Goal: Navigation & Orientation: Find specific page/section

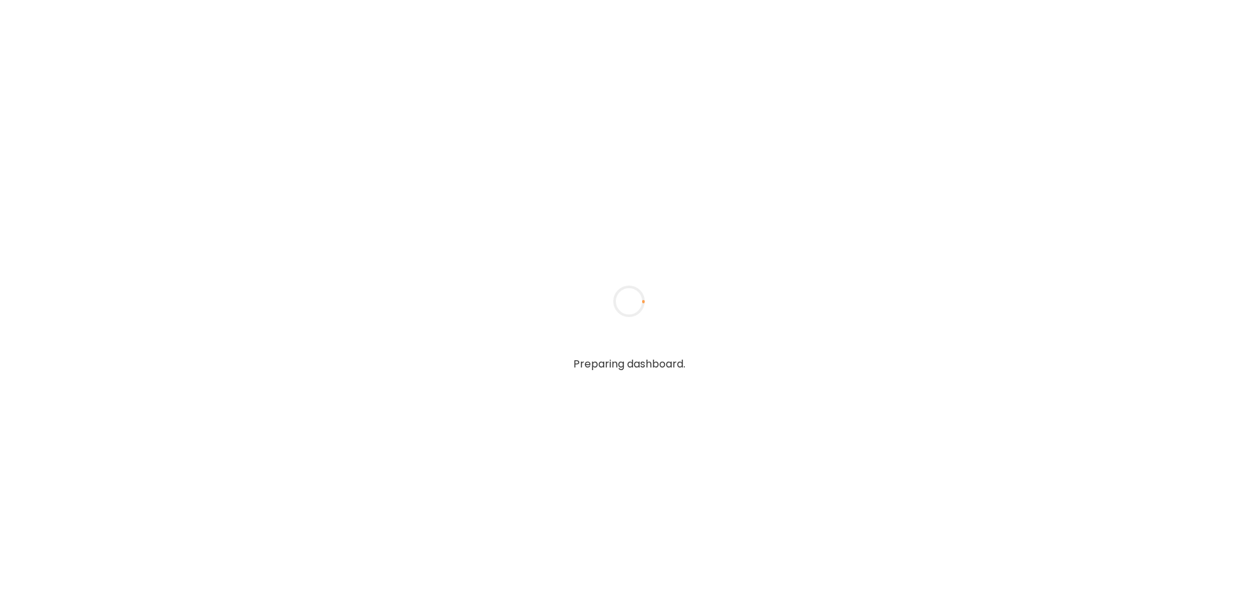
type textarea "**********"
type input "****"
type input "**********"
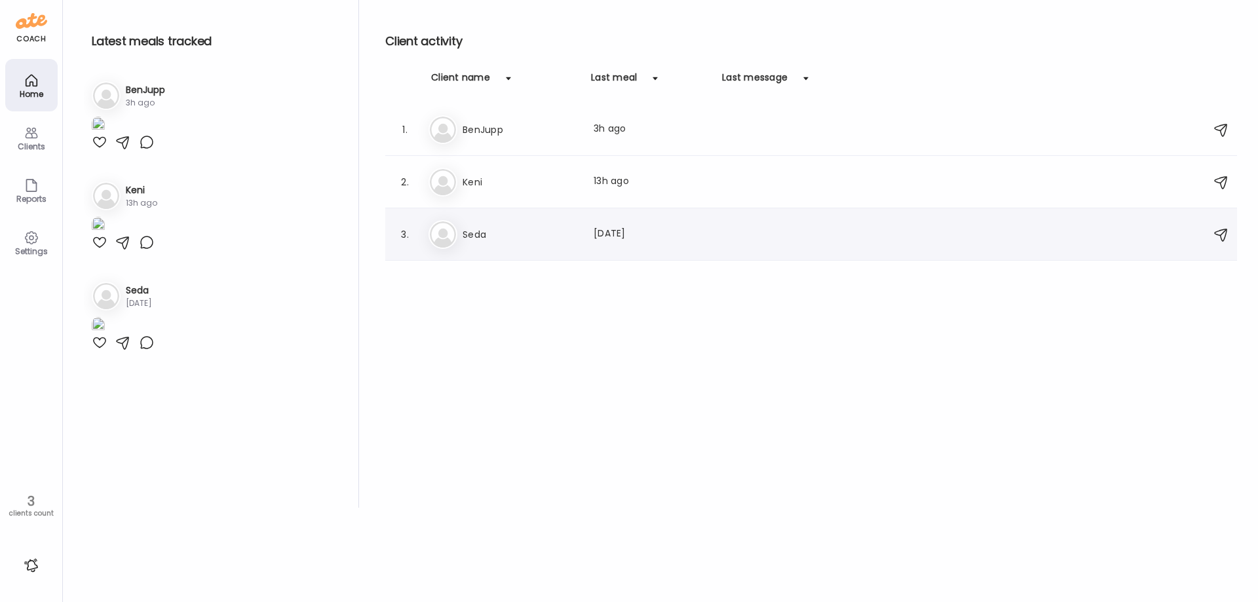
type input "**********"
click at [509, 243] on div "[PERSON_NAME] Last meal: [DATE]" at bounding box center [812, 234] width 769 height 29
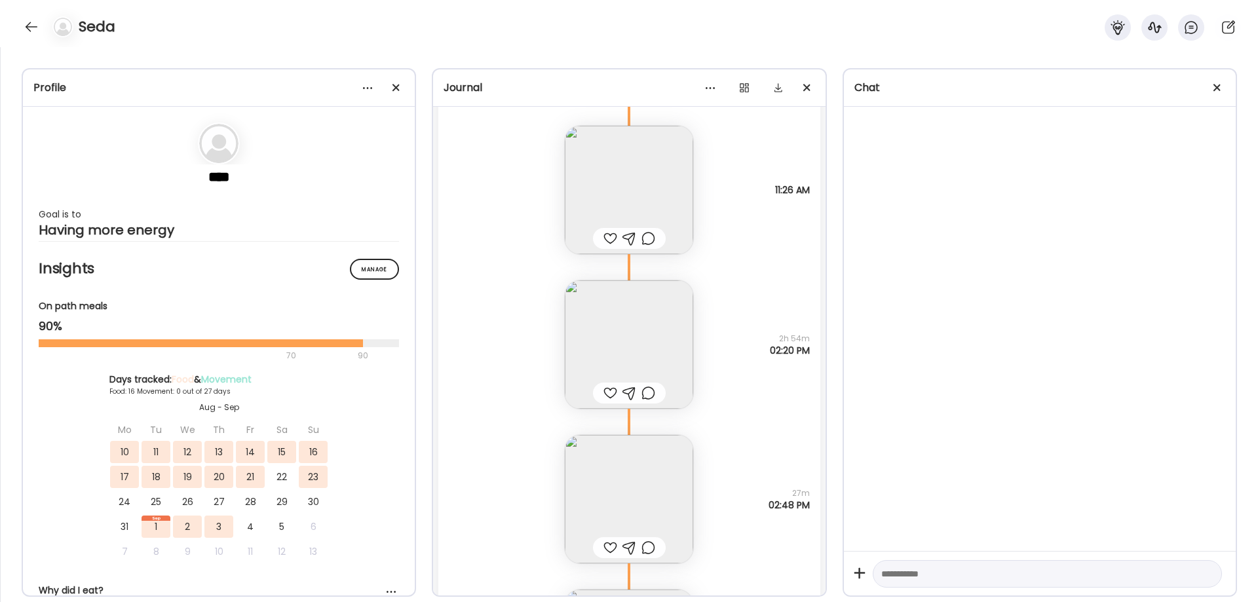
scroll to position [12377, 0]
click at [626, 327] on img at bounding box center [629, 335] width 128 height 128
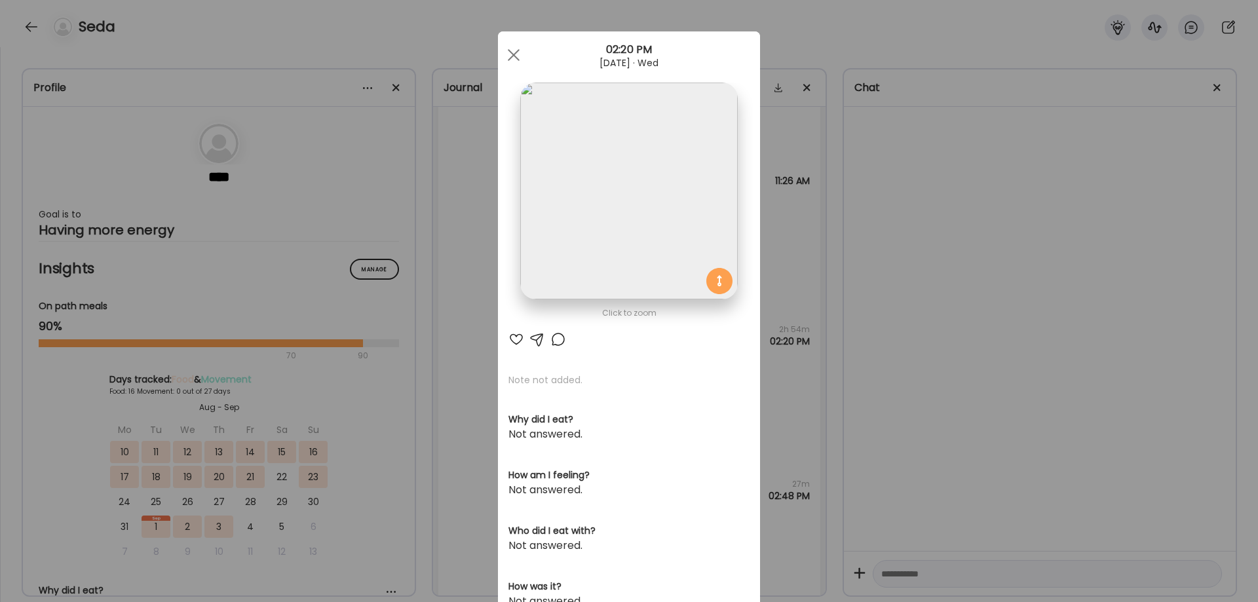
click at [627, 163] on img at bounding box center [628, 191] width 217 height 217
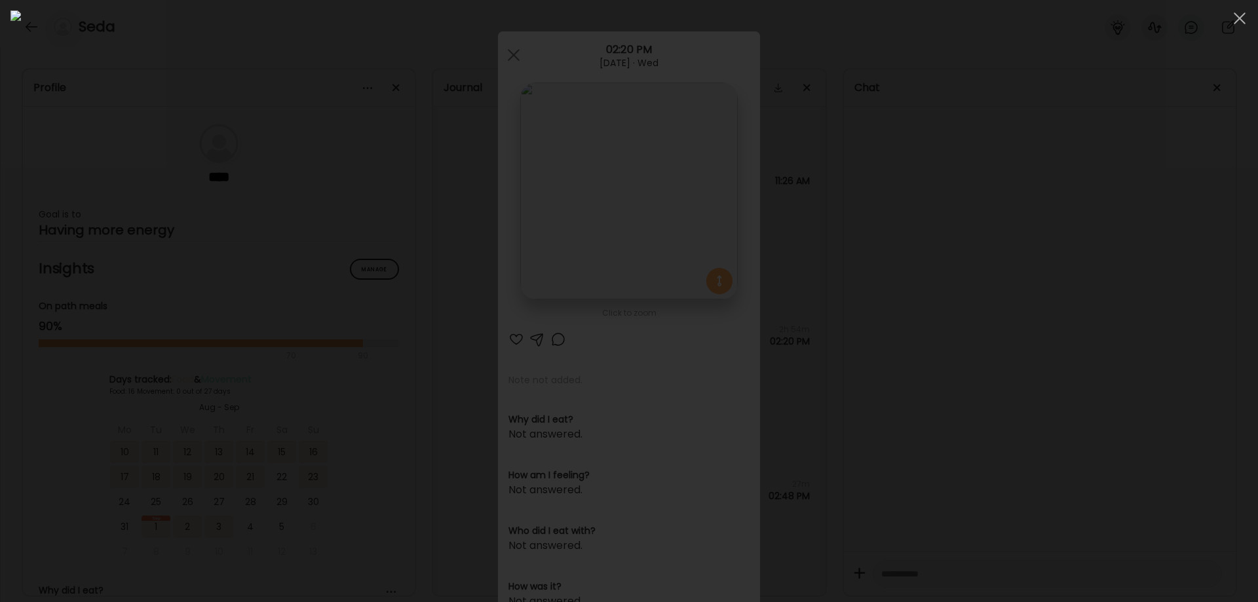
click at [1048, 279] on div at bounding box center [628, 300] width 1237 height 581
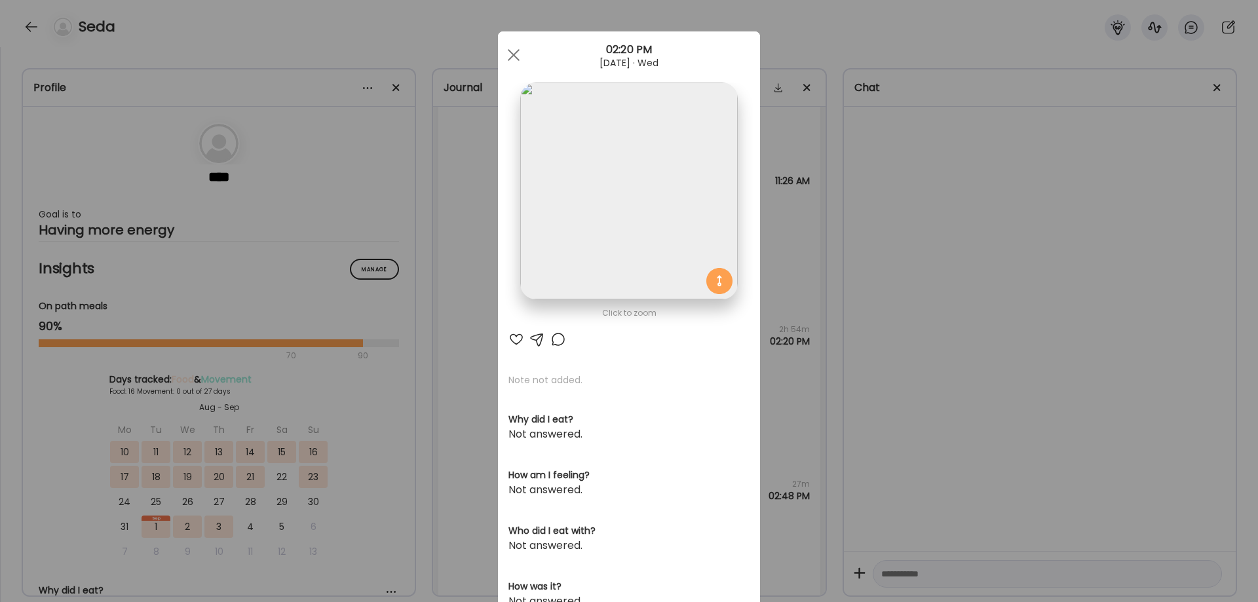
click at [999, 310] on div "Ate Coach Dashboard Wahoo! It’s official Take a moment to set up your Coach Pro…" at bounding box center [629, 301] width 1258 height 602
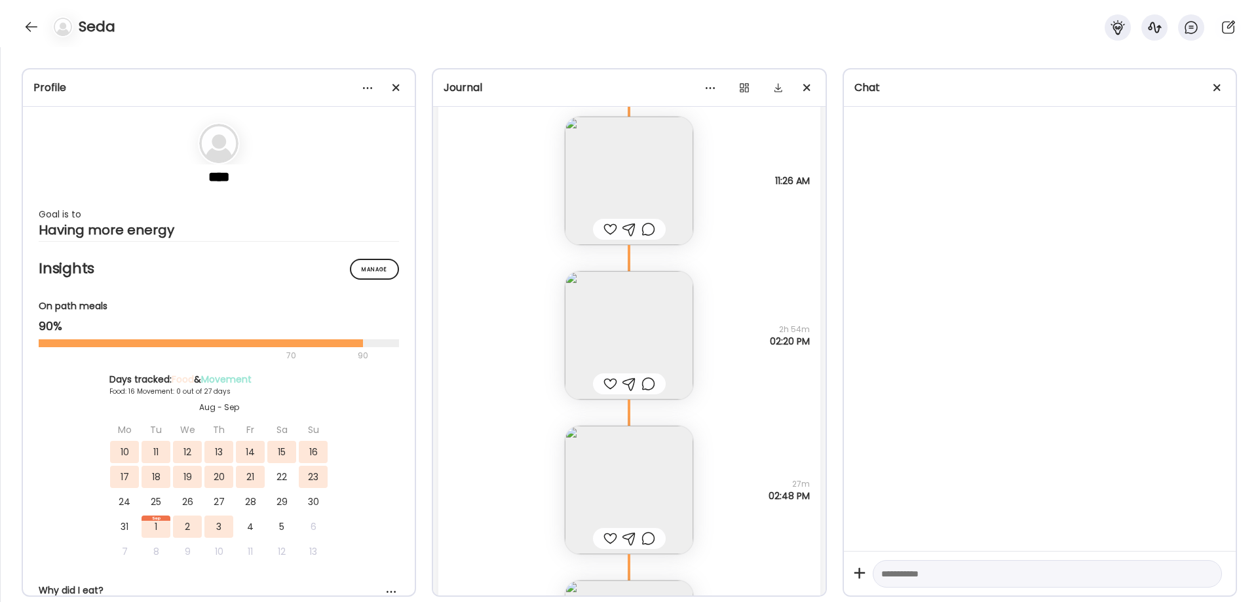
click at [651, 191] on img at bounding box center [629, 181] width 128 height 128
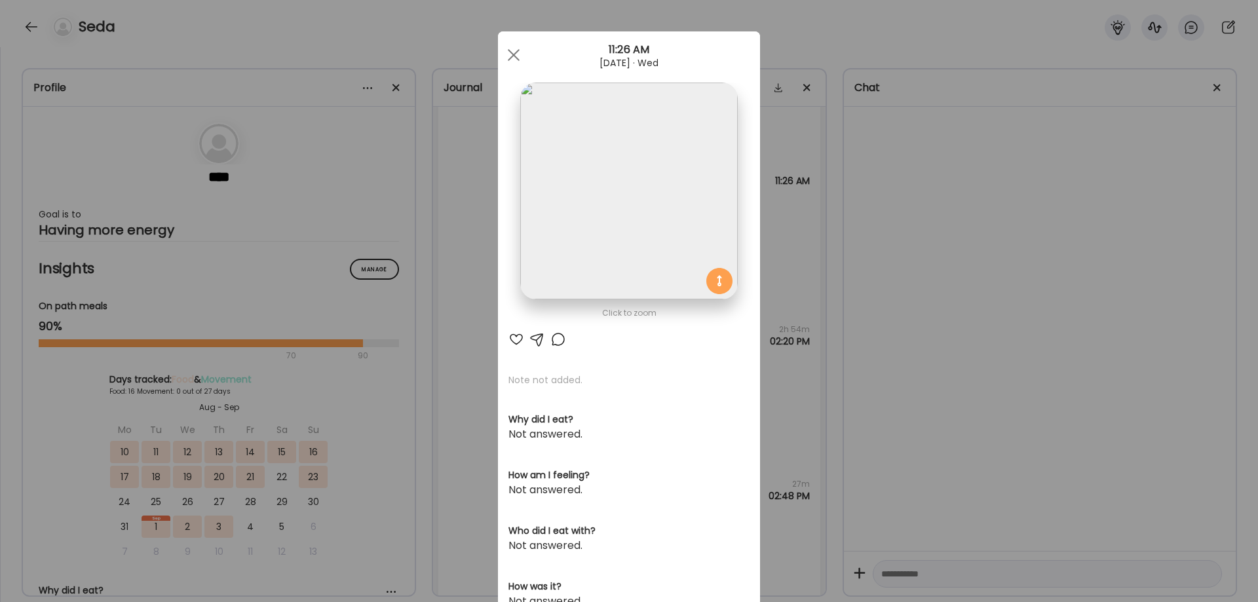
click at [651, 191] on img at bounding box center [628, 191] width 217 height 217
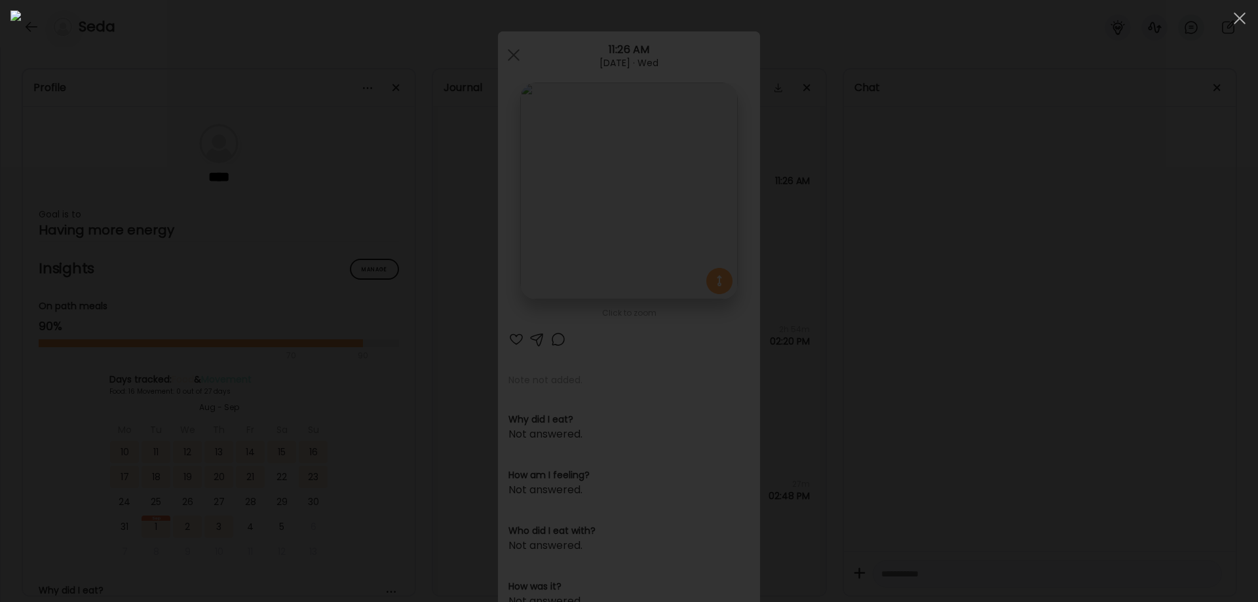
drag, startPoint x: 1071, startPoint y: 361, endPoint x: 1060, endPoint y: 365, distance: 11.8
click at [1071, 360] on div at bounding box center [628, 300] width 1237 height 581
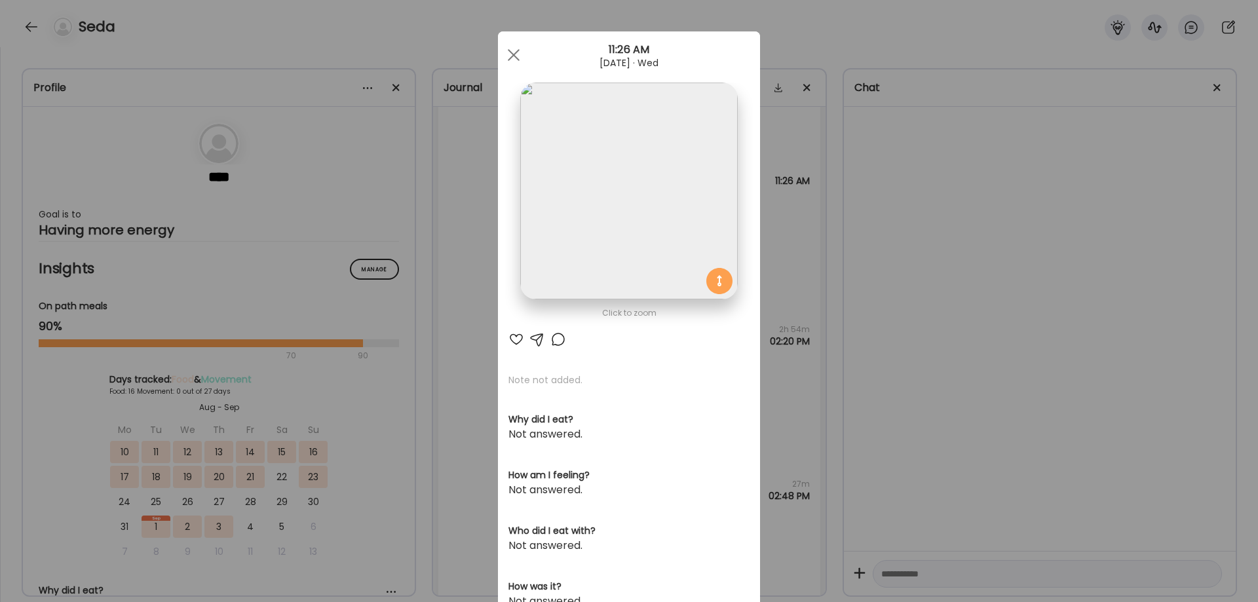
click at [929, 406] on div "Ate Coach Dashboard Wahoo! It’s official Take a moment to set up your Coach Pro…" at bounding box center [629, 301] width 1258 height 602
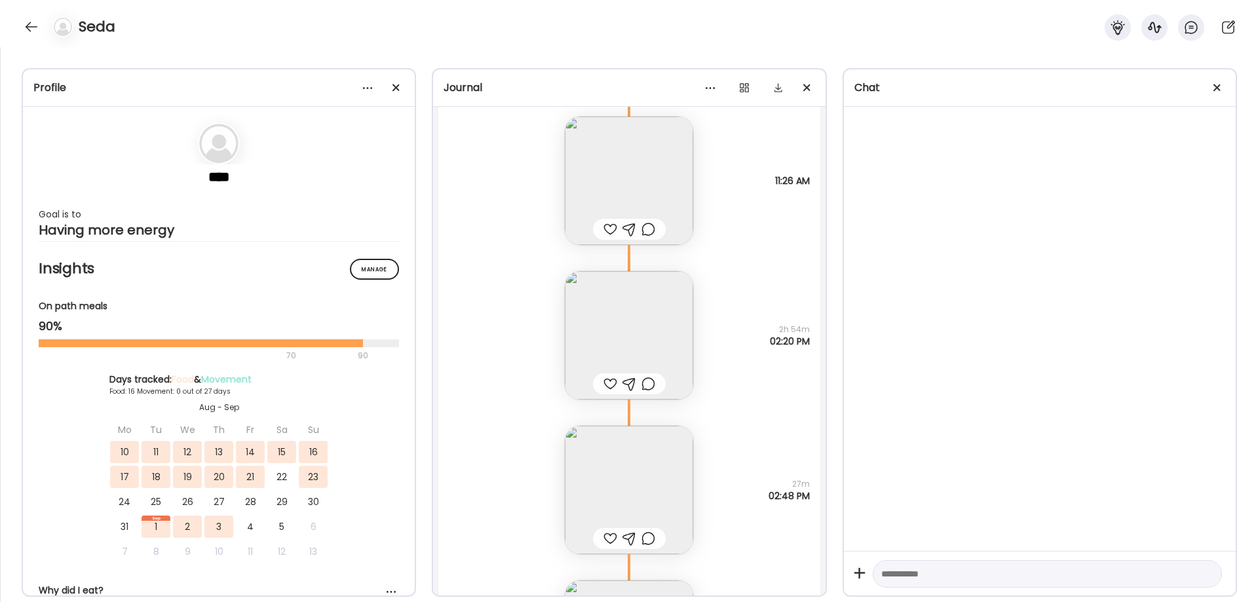
click at [651, 451] on img at bounding box center [629, 490] width 128 height 128
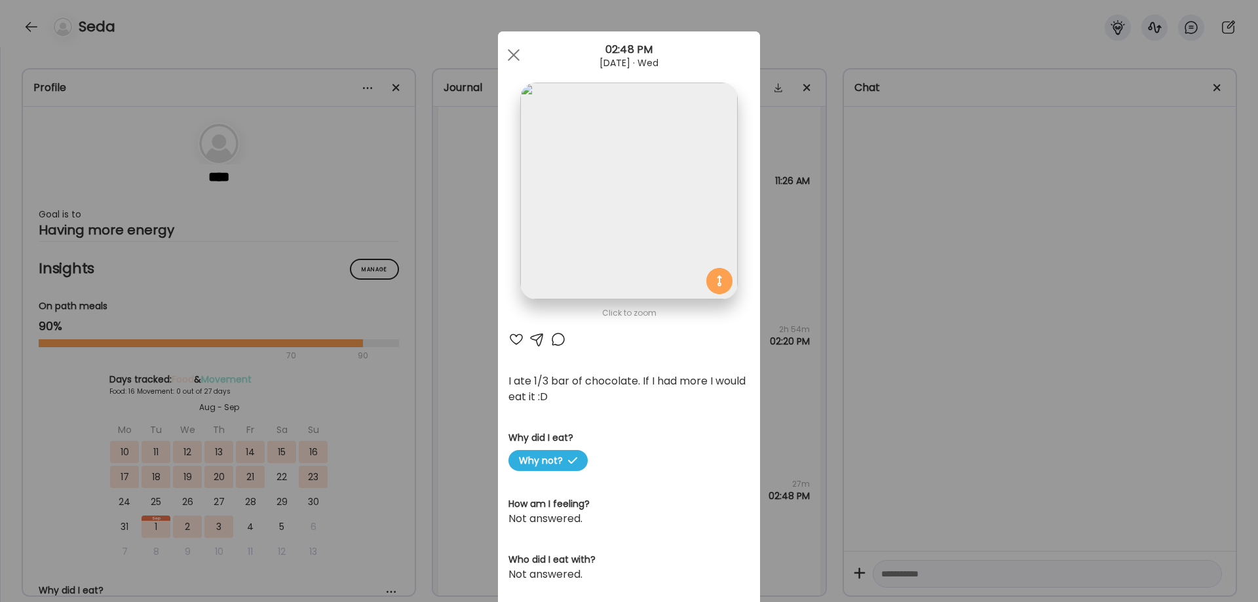
click at [980, 303] on div "Ate Coach Dashboard Wahoo! It’s official Take a moment to set up your Coach Pro…" at bounding box center [629, 301] width 1258 height 602
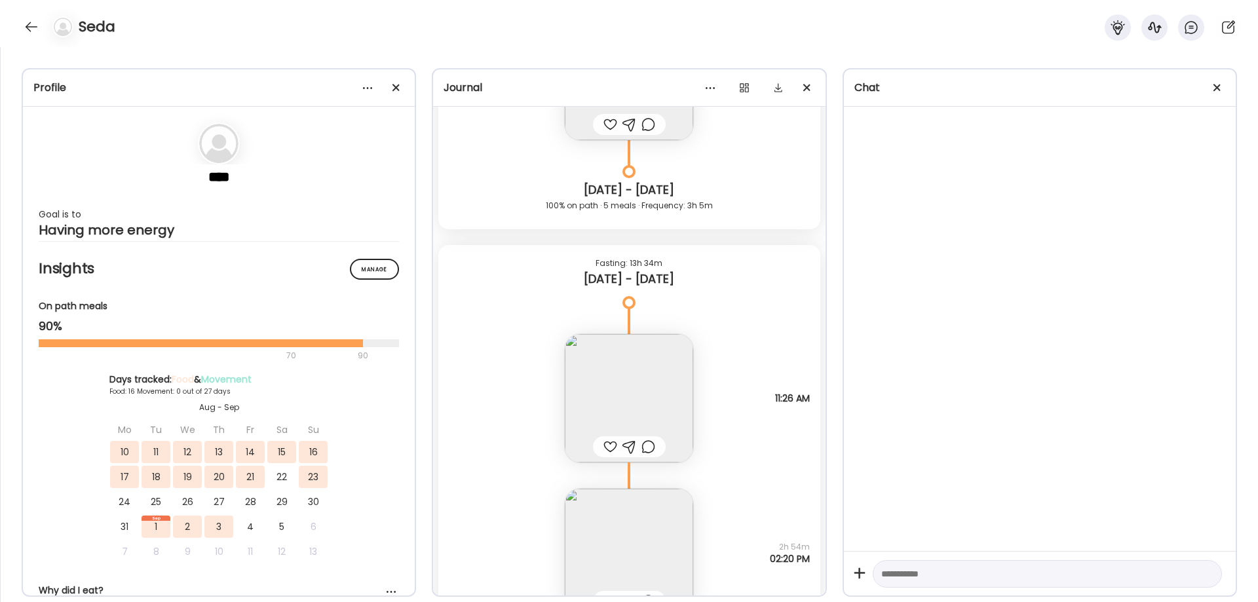
scroll to position [12158, 0]
click at [657, 377] on img at bounding box center [629, 399] width 128 height 128
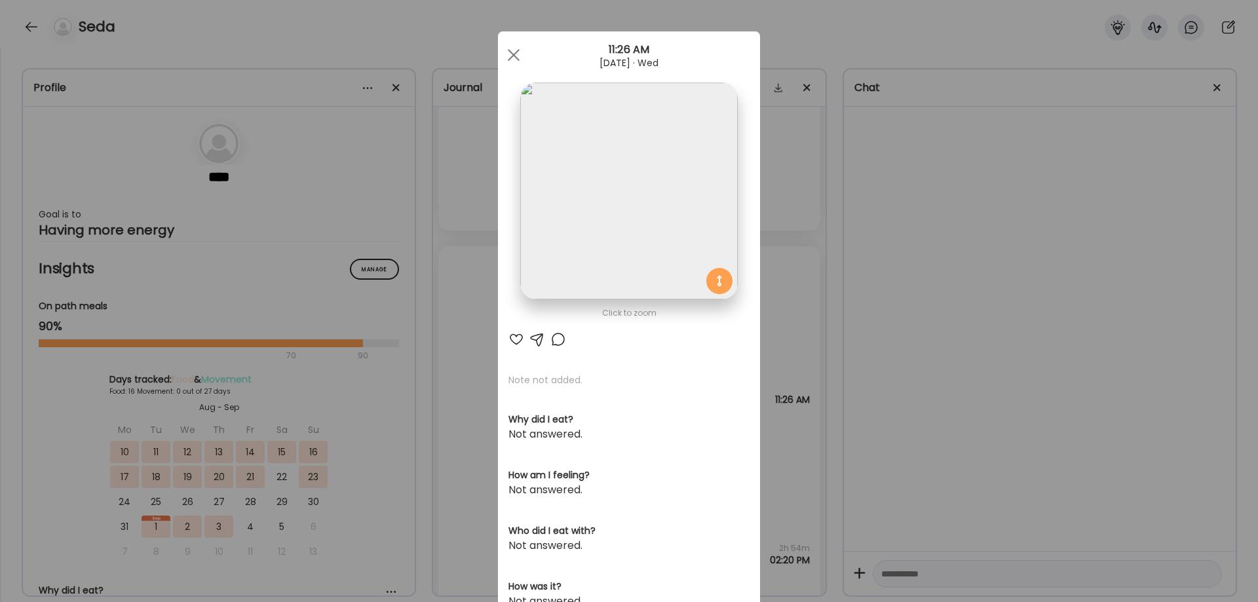
click at [639, 217] on img at bounding box center [628, 191] width 217 height 217
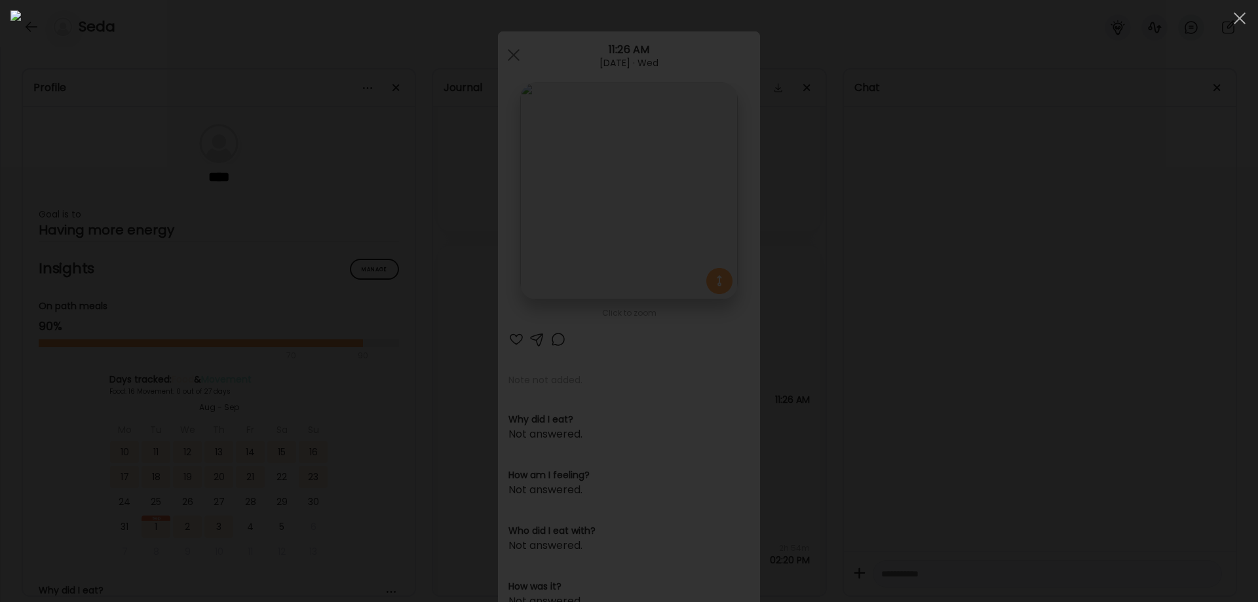
drag, startPoint x: 1058, startPoint y: 318, endPoint x: 1047, endPoint y: 403, distance: 86.5
click at [1047, 403] on div at bounding box center [628, 300] width 1237 height 581
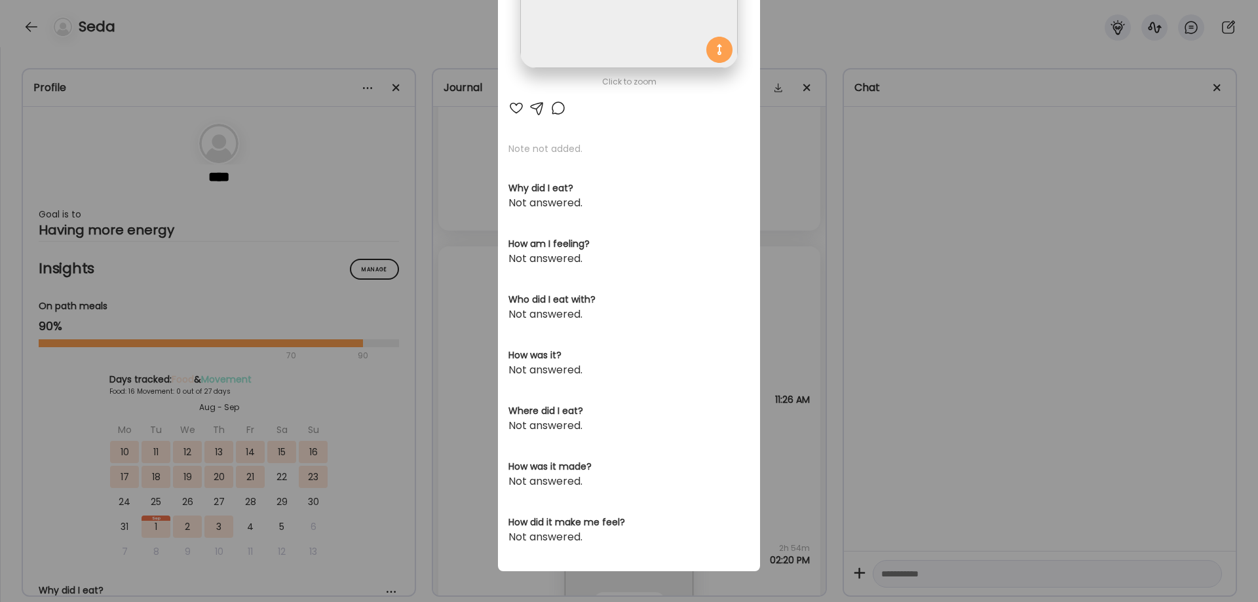
scroll to position [232, 0]
click at [1001, 371] on div "Ate Coach Dashboard Wahoo! It’s official Take a moment to set up your Coach Pro…" at bounding box center [629, 301] width 1258 height 602
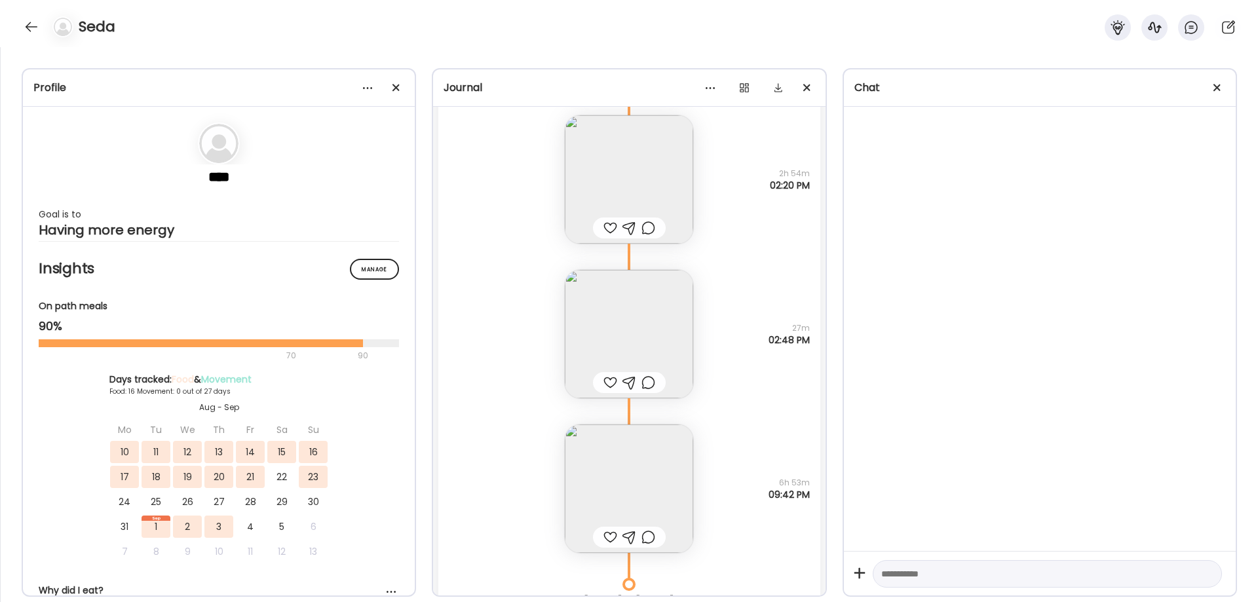
scroll to position [12595, 0]
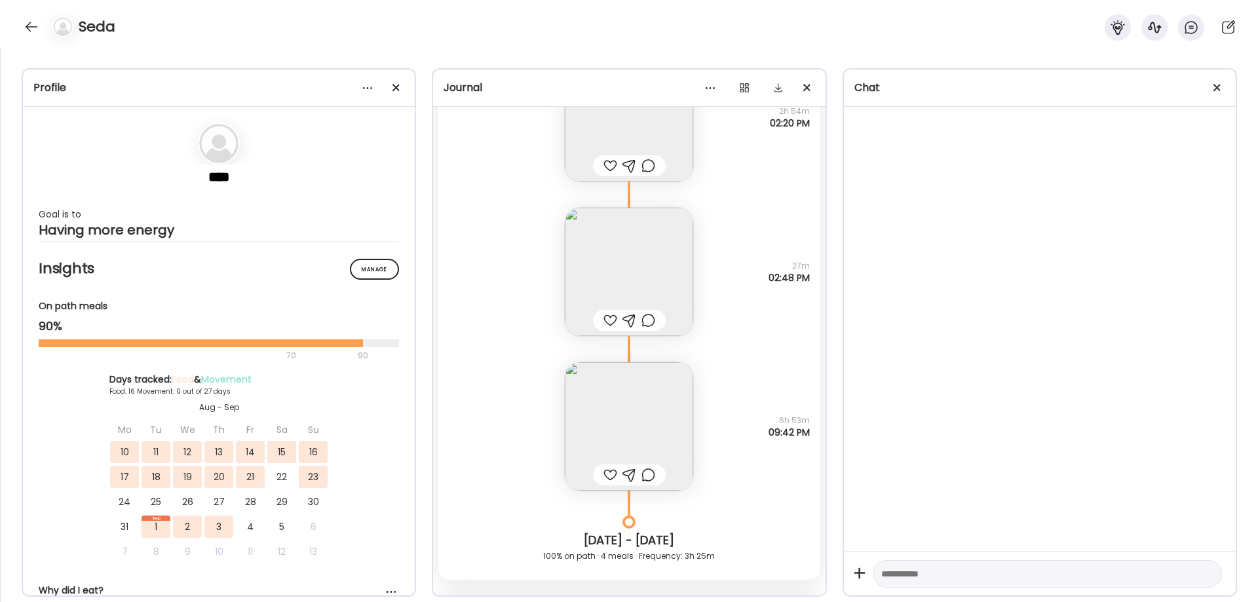
click at [625, 415] on img at bounding box center [629, 426] width 128 height 128
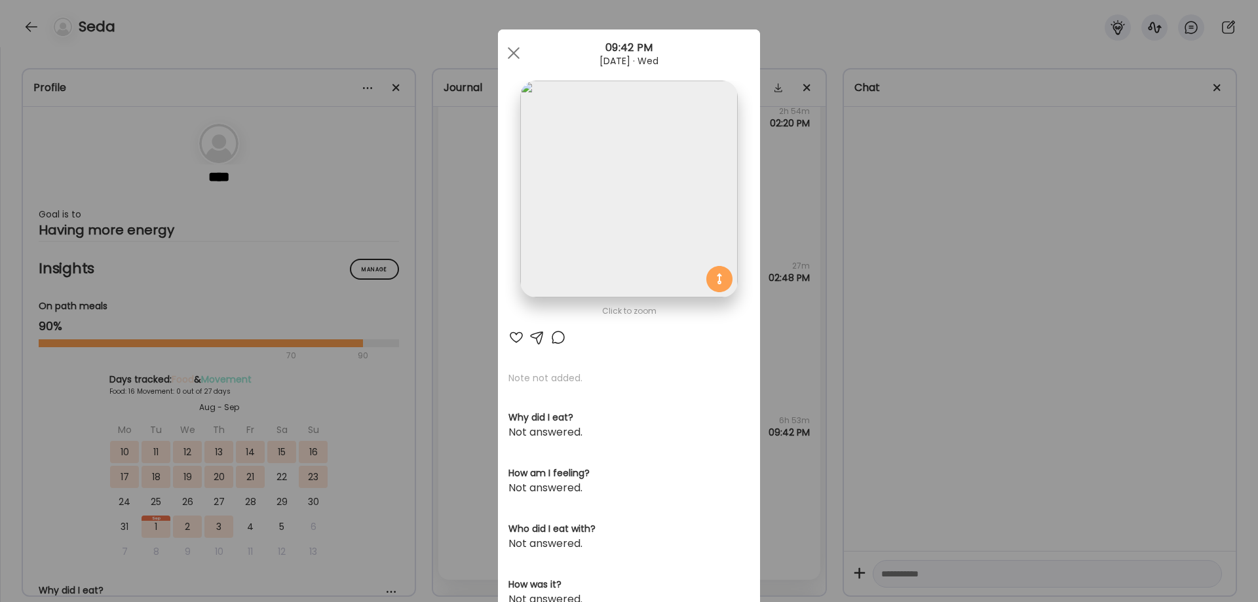
scroll to position [0, 0]
click at [653, 244] on img at bounding box center [628, 191] width 217 height 217
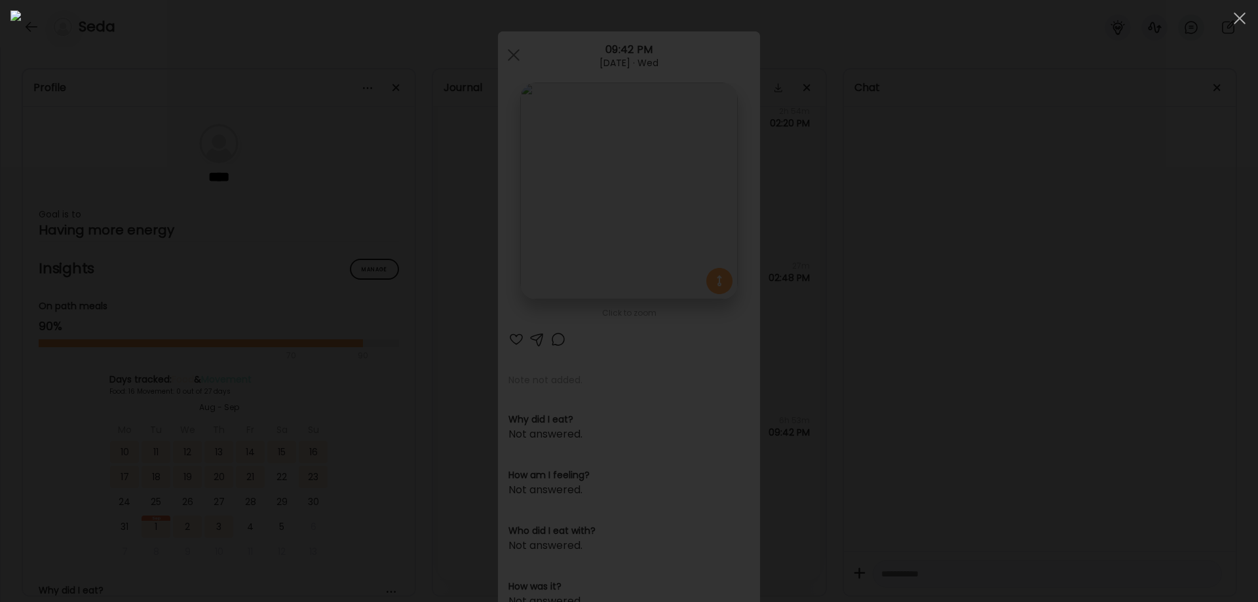
click at [1039, 550] on div at bounding box center [628, 300] width 1237 height 581
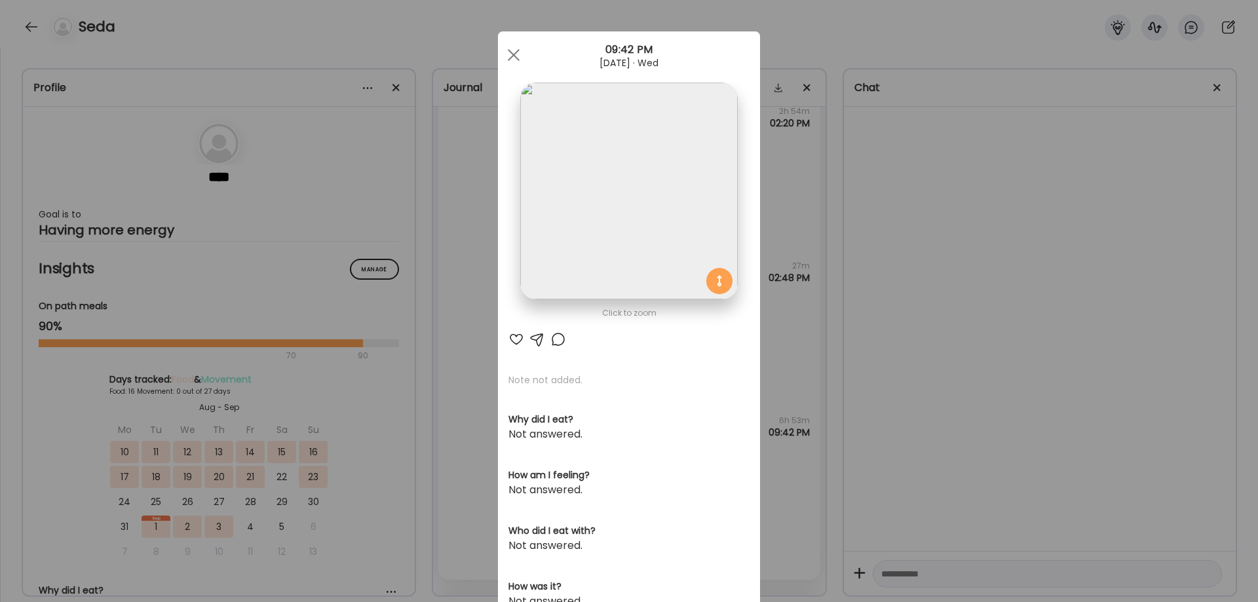
click at [961, 449] on div "Ate Coach Dashboard Wahoo! It’s official Take a moment to set up your Coach Pro…" at bounding box center [629, 301] width 1258 height 602
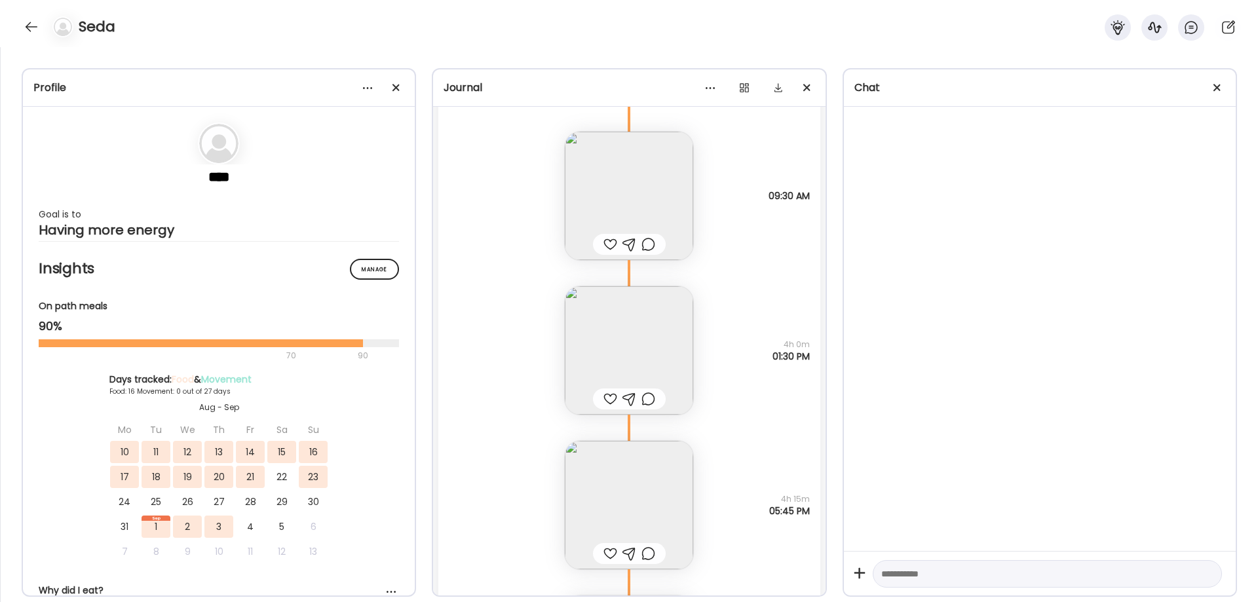
scroll to position [11394, 0]
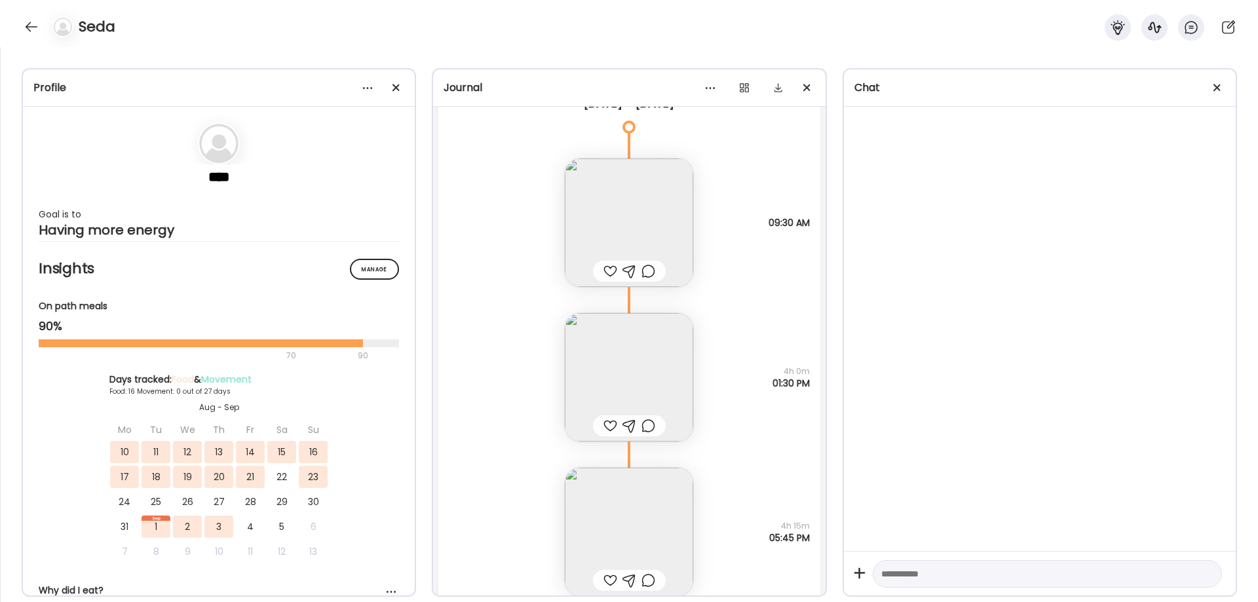
click at [658, 369] on img at bounding box center [629, 377] width 128 height 128
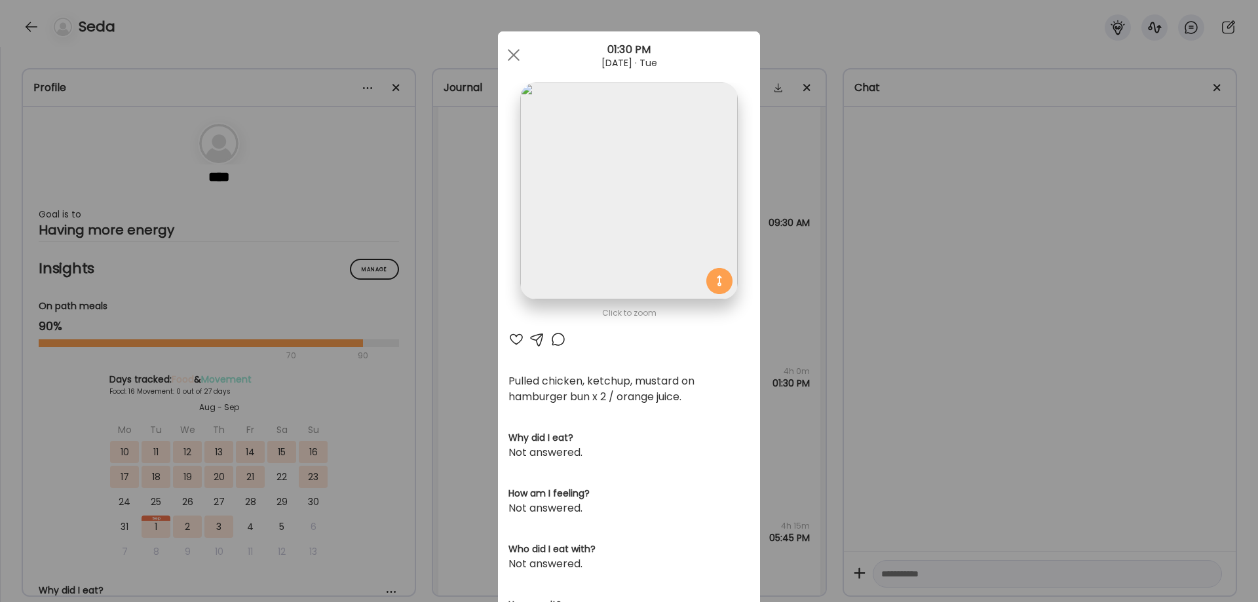
click at [944, 319] on div "Ate Coach Dashboard Wahoo! It’s official Take a moment to set up your Coach Pro…" at bounding box center [629, 301] width 1258 height 602
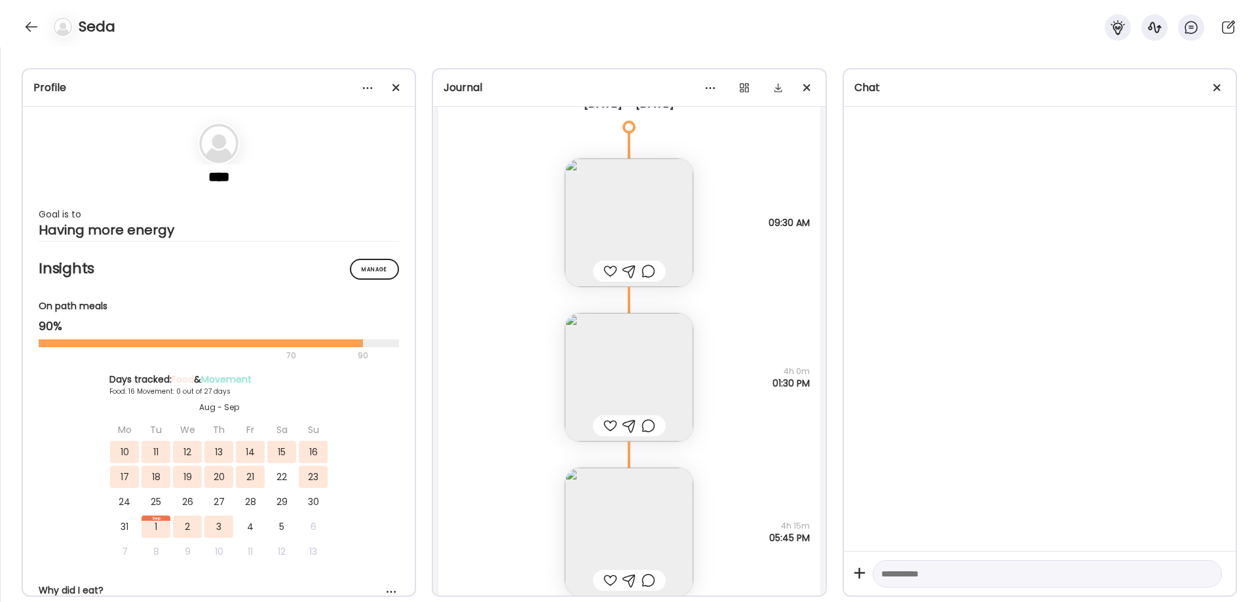
click at [595, 200] on img at bounding box center [629, 222] width 128 height 128
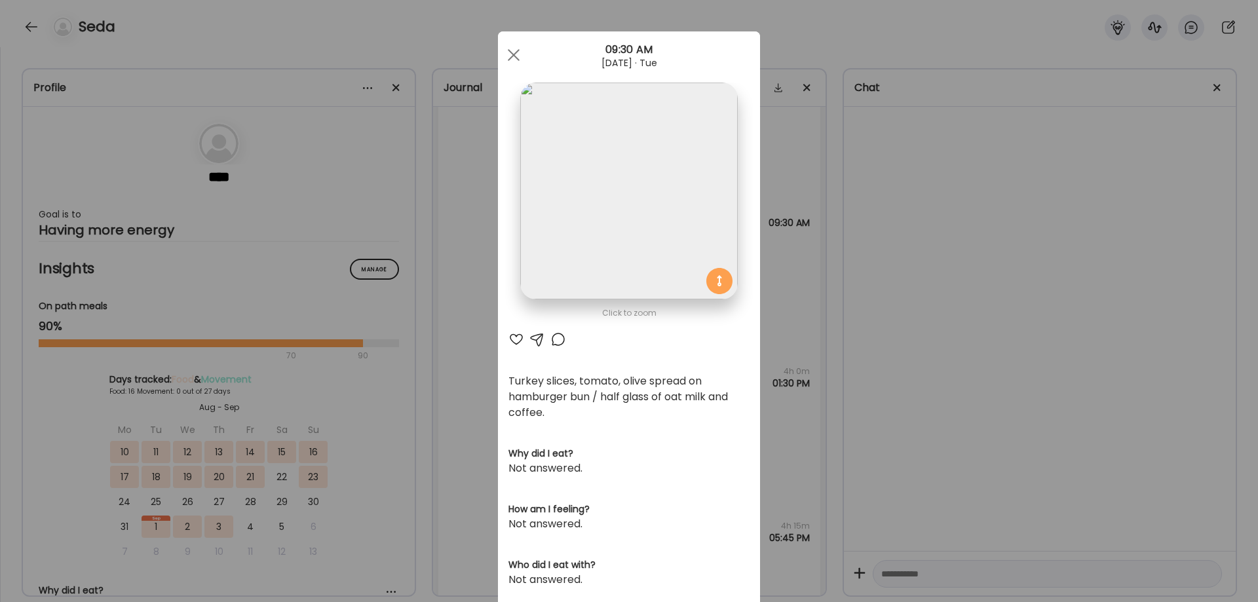
click at [968, 234] on div "Ate Coach Dashboard Wahoo! It’s official Take a moment to set up your Coach Pro…" at bounding box center [629, 301] width 1258 height 602
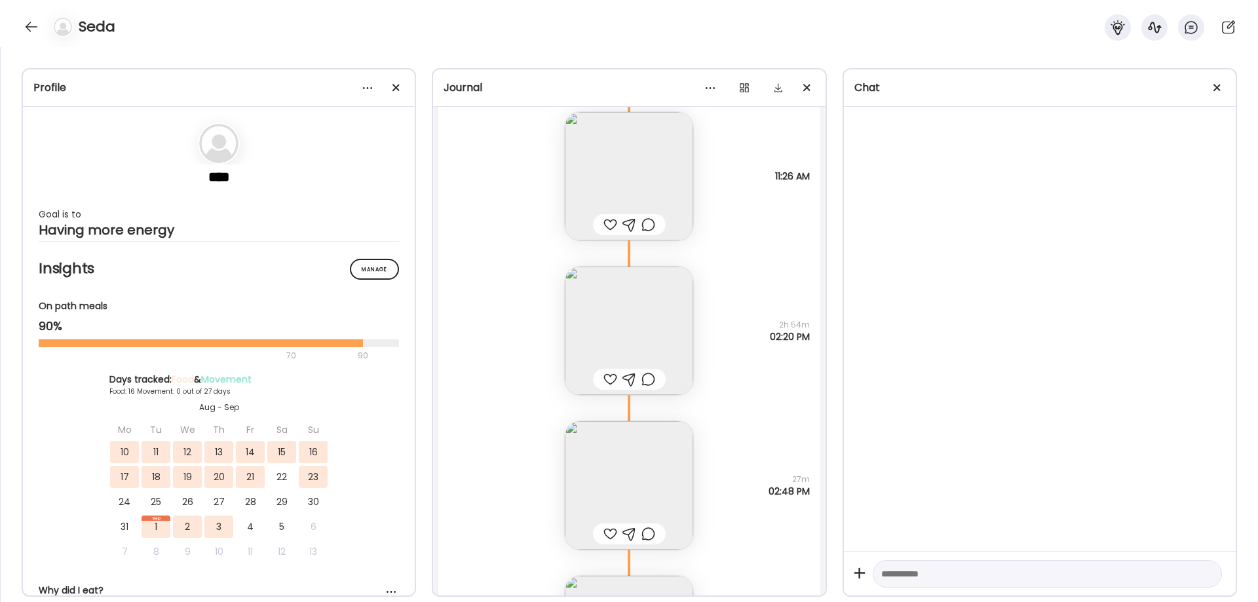
scroll to position [12377, 0]
click at [629, 484] on img at bounding box center [629, 490] width 128 height 128
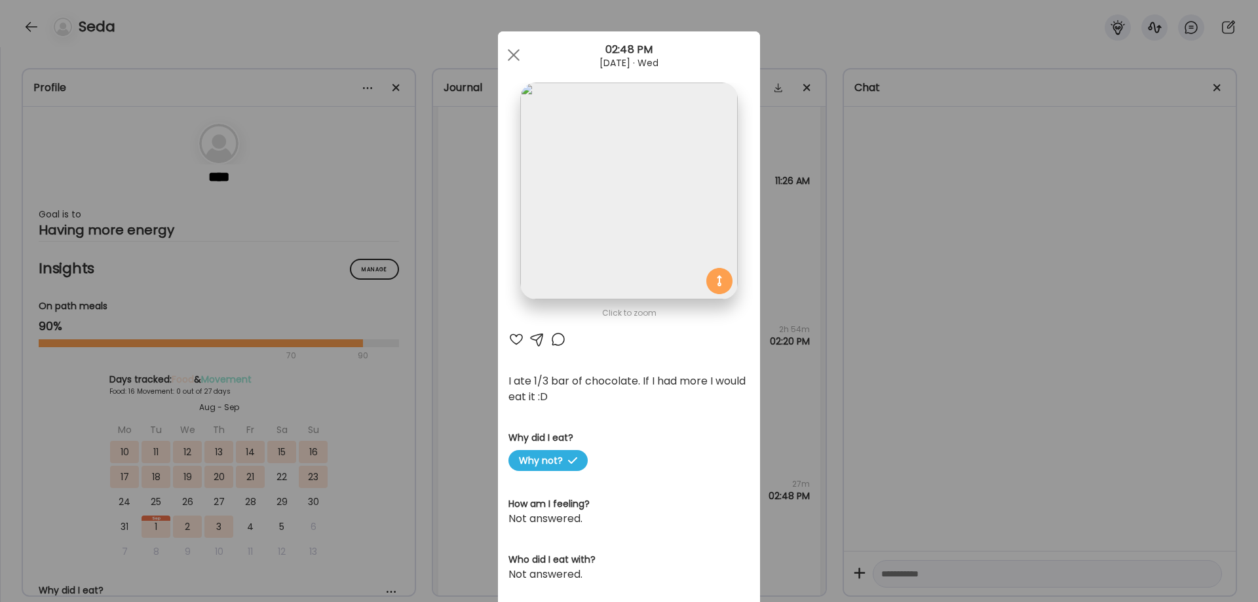
click at [1039, 392] on div "Ate Coach Dashboard Wahoo! It’s official Take a moment to set up your Coach Pro…" at bounding box center [629, 301] width 1258 height 602
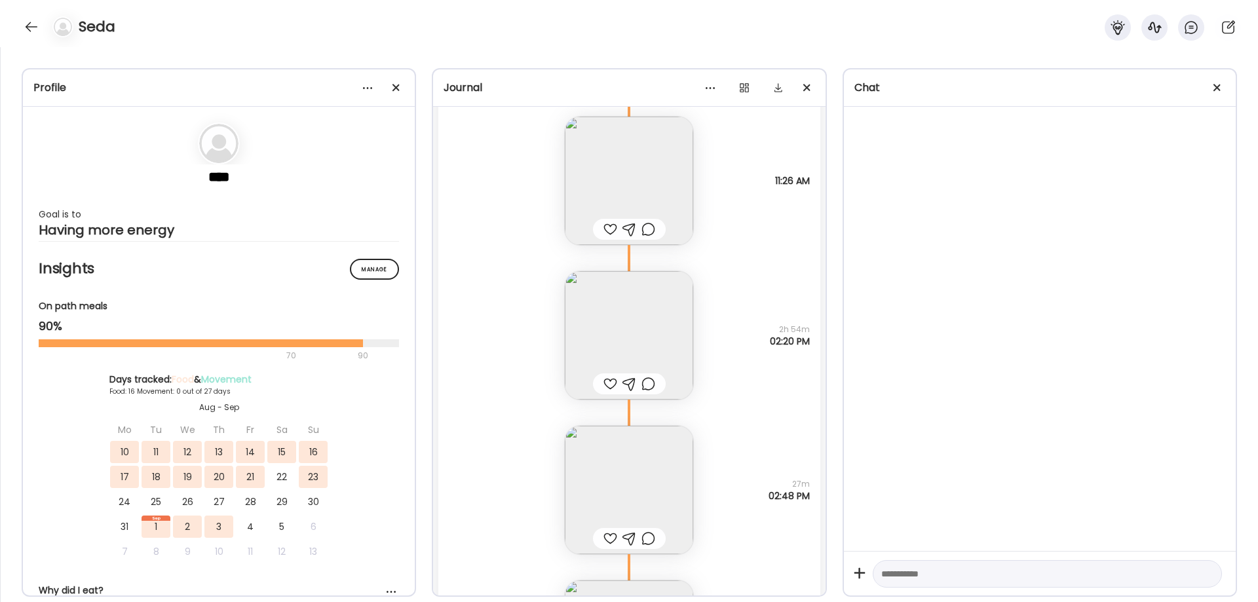
click at [659, 486] on img at bounding box center [629, 490] width 128 height 128
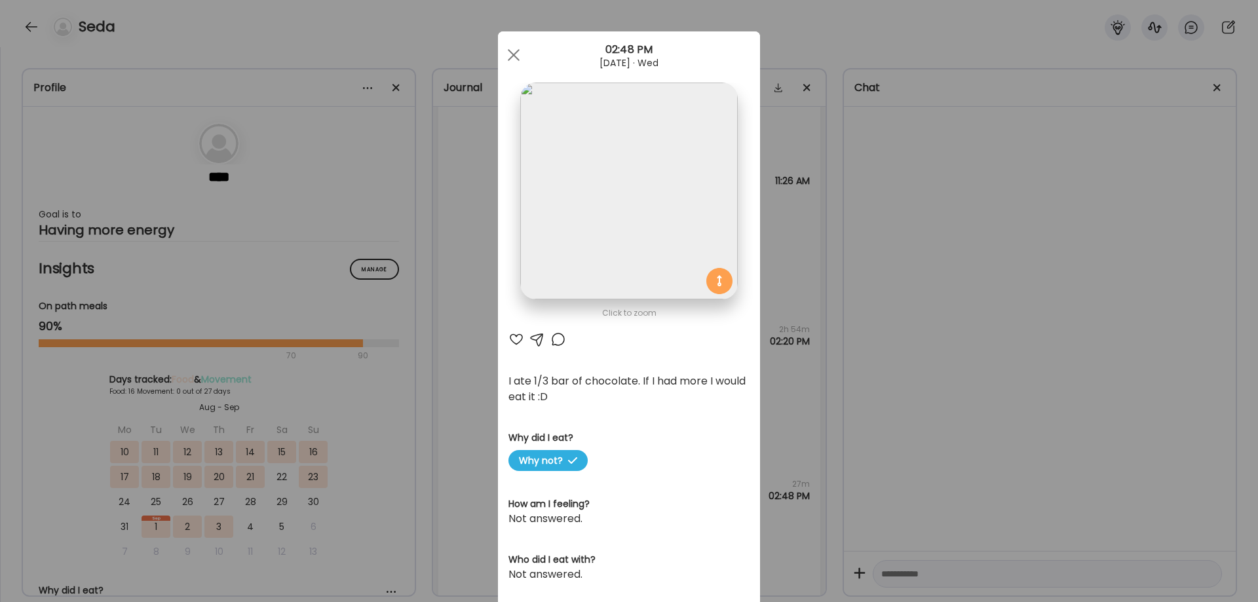
click at [622, 230] on img at bounding box center [628, 191] width 217 height 217
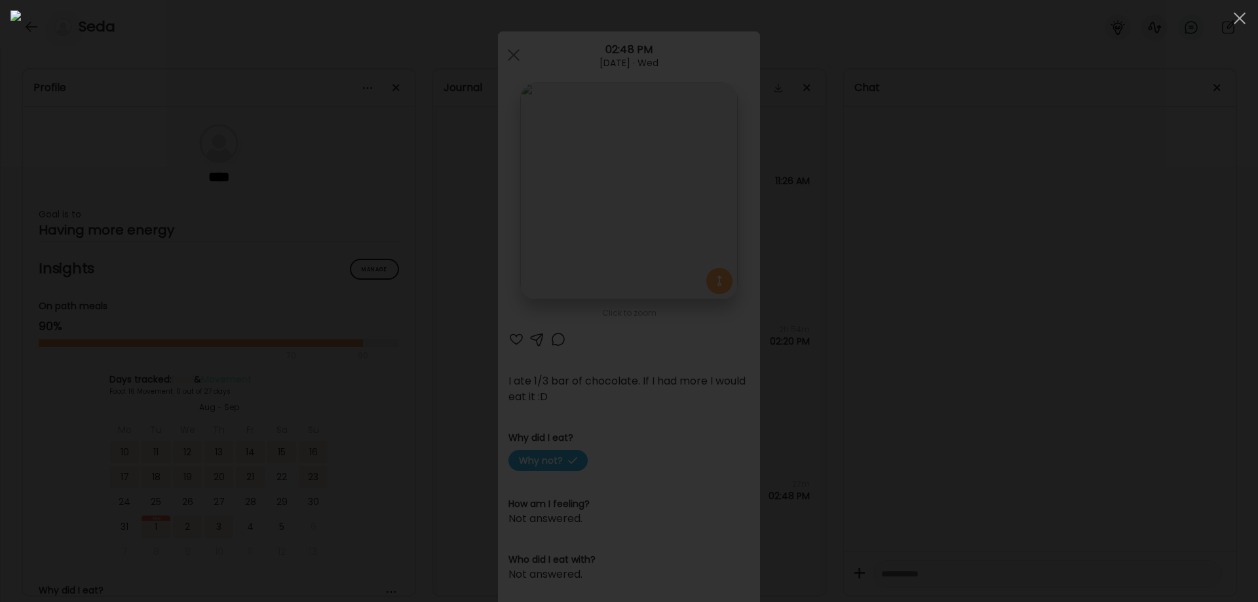
click at [1094, 371] on div at bounding box center [628, 300] width 1237 height 581
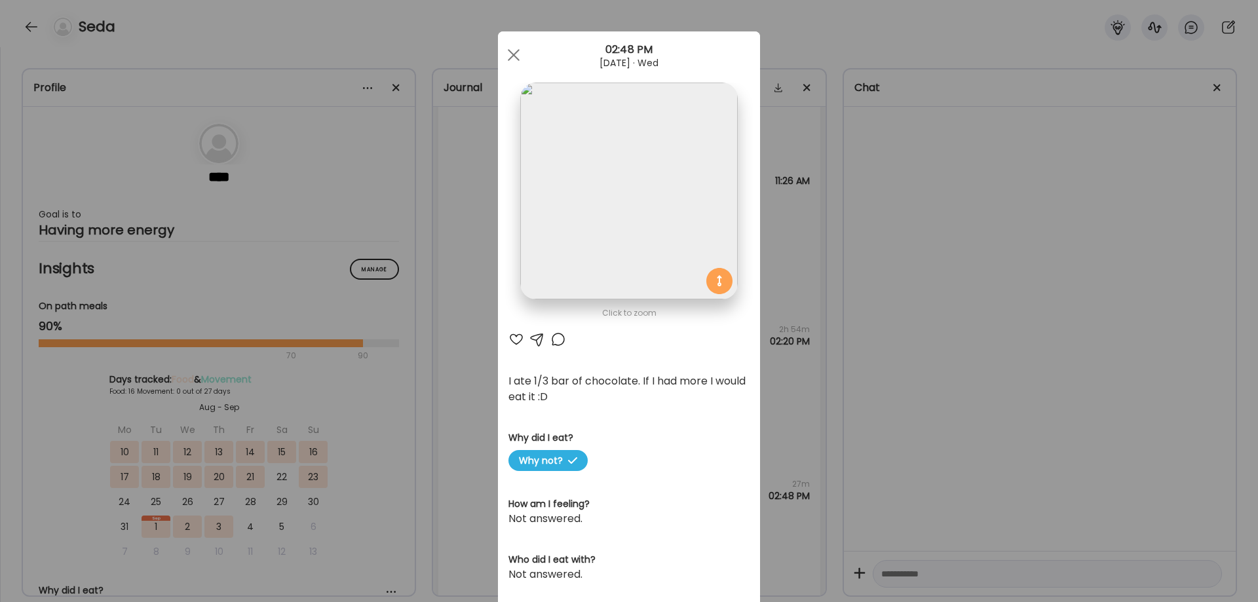
click at [1081, 362] on div "Ate Coach Dashboard Wahoo! It’s official Take a moment to set up your Coach Pro…" at bounding box center [629, 301] width 1258 height 602
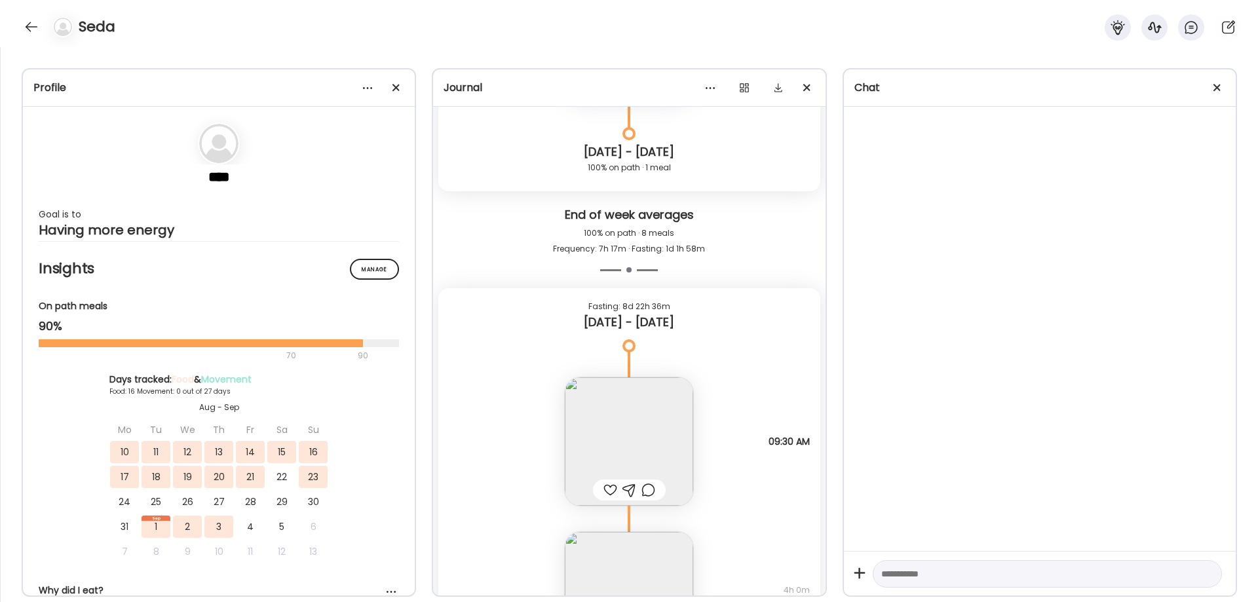
scroll to position [11394, 0]
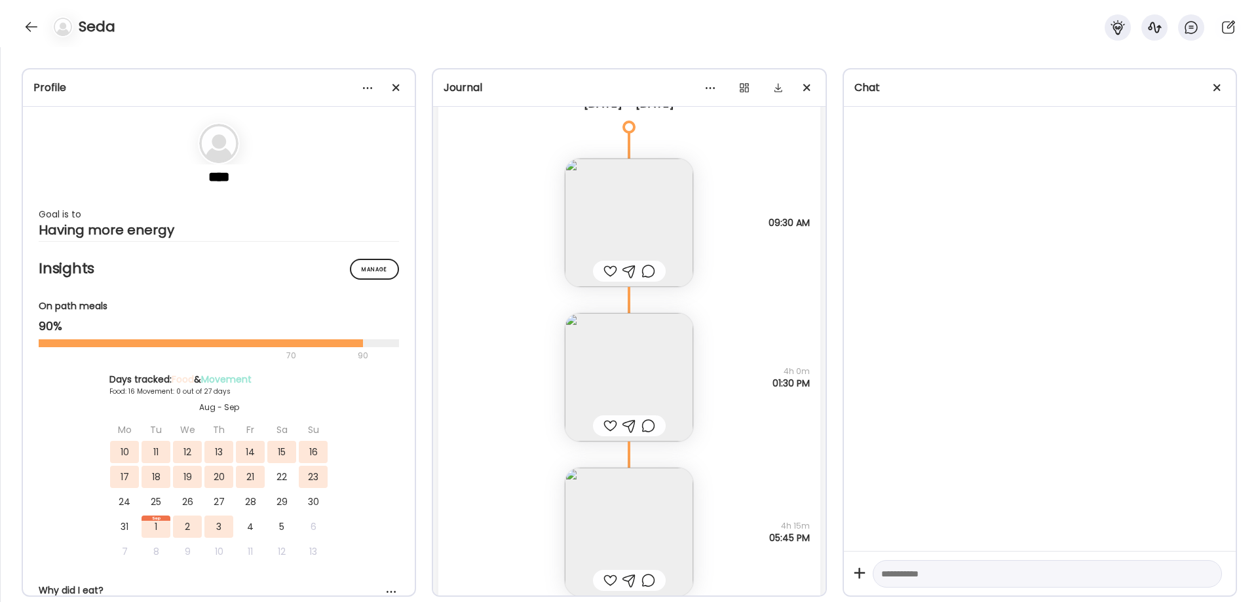
click at [614, 350] on img at bounding box center [629, 377] width 128 height 128
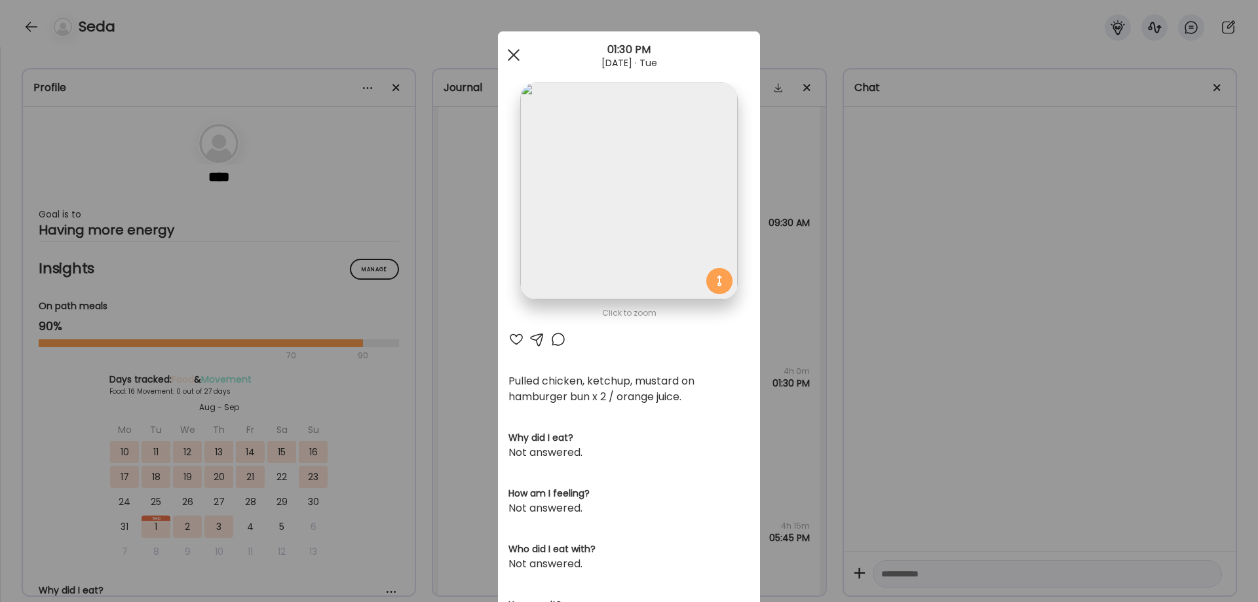
click at [517, 53] on div at bounding box center [513, 55] width 26 height 26
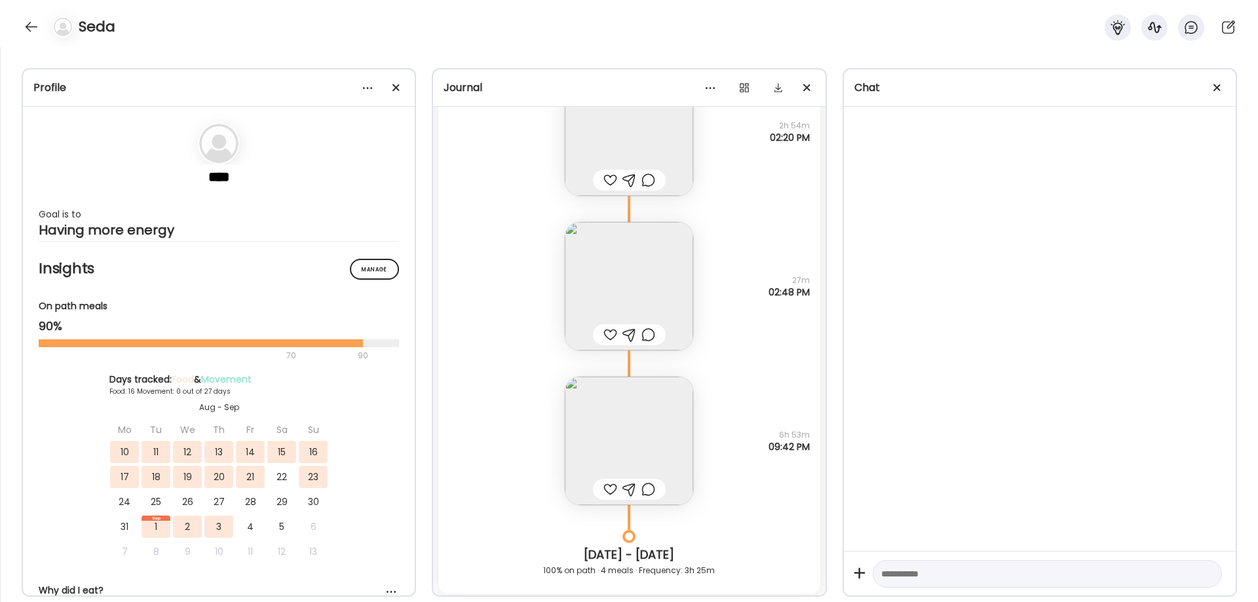
scroll to position [12595, 0]
